Goal: Task Accomplishment & Management: Manage account settings

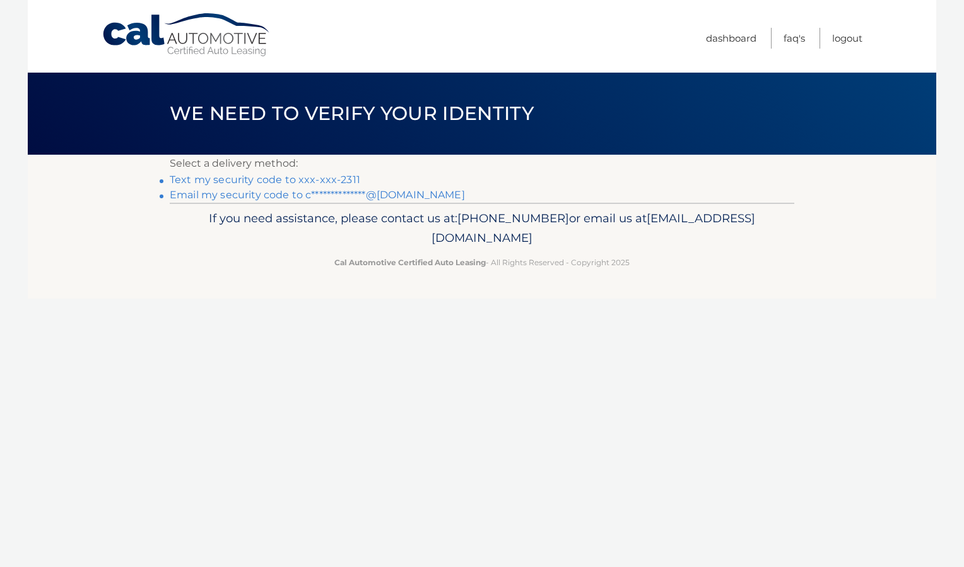
click at [261, 174] on link "Text my security code to xxx-xxx-2311" at bounding box center [265, 179] width 191 height 12
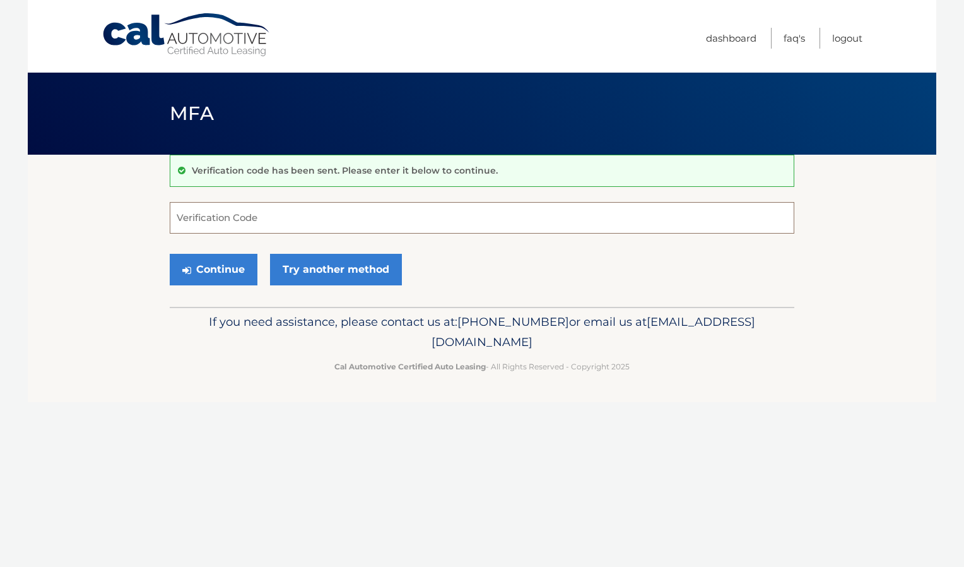
click at [244, 221] on input "Verification Code" at bounding box center [482, 218] width 625 height 32
type input "698301"
click at [170, 254] on button "Continue" at bounding box center [214, 270] width 88 height 32
click at [212, 265] on button "Continue" at bounding box center [214, 270] width 88 height 32
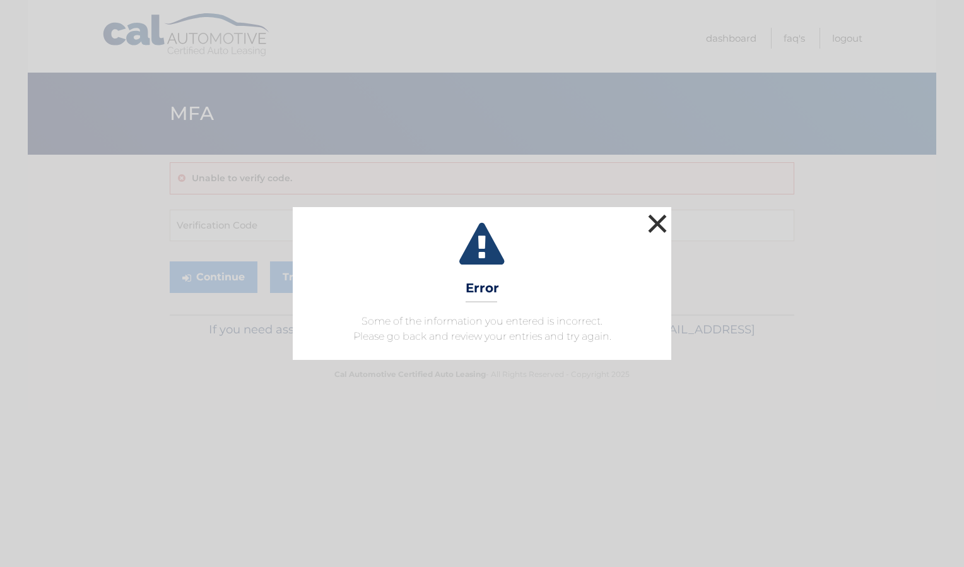
click at [646, 216] on button "×" at bounding box center [657, 223] width 25 height 25
